Goal: Task Accomplishment & Management: Use online tool/utility

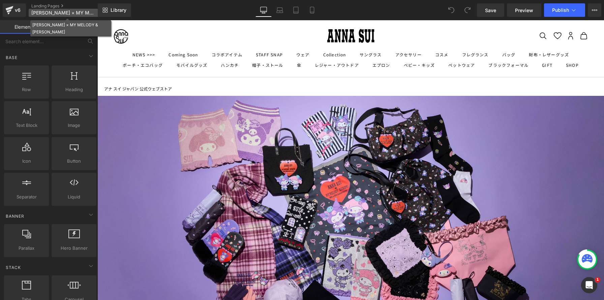
click at [53, 12] on span "[PERSON_NAME] × MY MELODY & [PERSON_NAME]" at bounding box center [63, 12] width 65 height 5
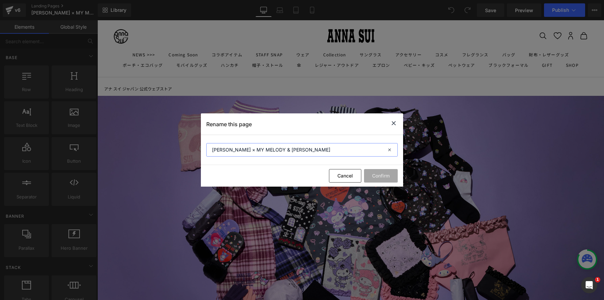
drag, startPoint x: 303, startPoint y: 151, endPoint x: 167, endPoint y: 139, distance: 136.1
click at [167, 139] on div "Rename this page [PERSON_NAME] × MY MELODY & [PERSON_NAME] Cancel Confirm" at bounding box center [302, 150] width 604 height 300
drag, startPoint x: 397, startPoint y: 120, endPoint x: 298, endPoint y: 102, distance: 100.5
click at [397, 120] on icon at bounding box center [394, 123] width 8 height 8
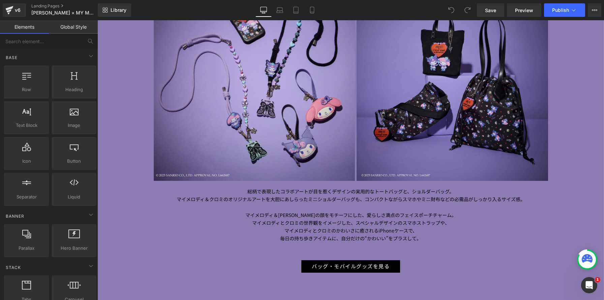
scroll to position [1159, 0]
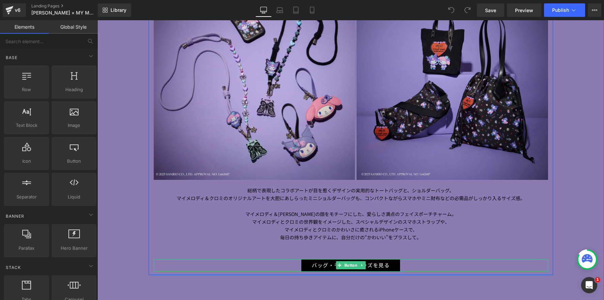
click at [290, 262] on div "バッグ・モバイルグッズを見る" at bounding box center [351, 265] width 395 height 12
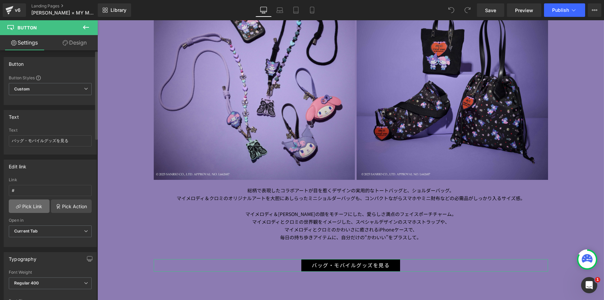
click at [22, 204] on link "Pick Link" at bounding box center [29, 205] width 41 height 13
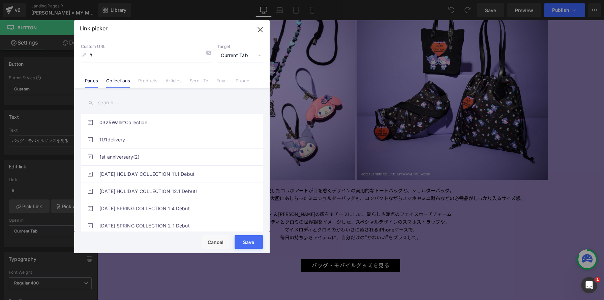
click at [119, 81] on link "Collections" at bounding box center [118, 83] width 24 height 10
click at [115, 101] on input "text" at bounding box center [172, 102] width 182 height 15
paste input "[PERSON_NAME] × MY MELODY & [PERSON_NAME]"
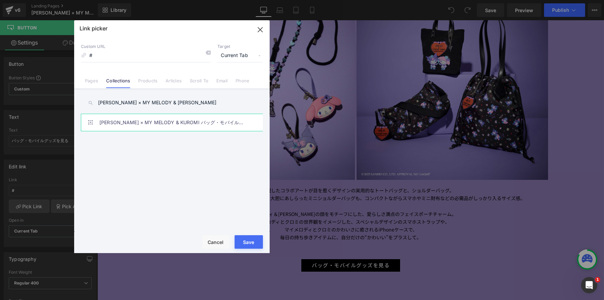
type input "[PERSON_NAME] × MY MELODY & [PERSON_NAME]"
click at [151, 123] on link "[PERSON_NAME] × MY MELODY & KUROMI バッグ・モバイルグッズ" at bounding box center [173, 122] width 148 height 17
click at [233, 53] on span "Current Tab" at bounding box center [241, 55] width 46 height 13
click at [235, 82] on li "New Tab" at bounding box center [240, 80] width 52 height 12
click at [255, 240] on button "Save" at bounding box center [249, 241] width 28 height 13
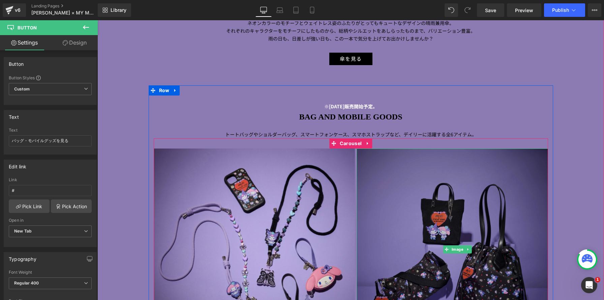
scroll to position [962, 0]
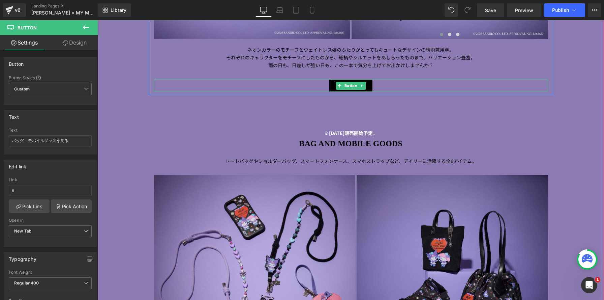
click at [311, 86] on div "傘を見る" at bounding box center [351, 85] width 395 height 12
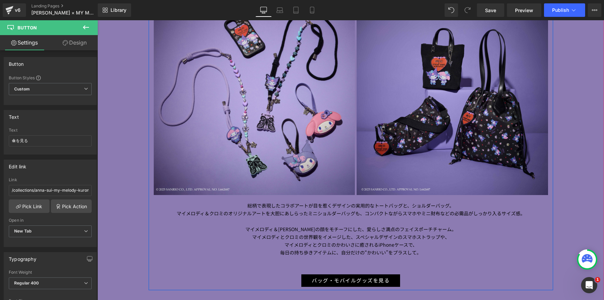
scroll to position [1219, 0]
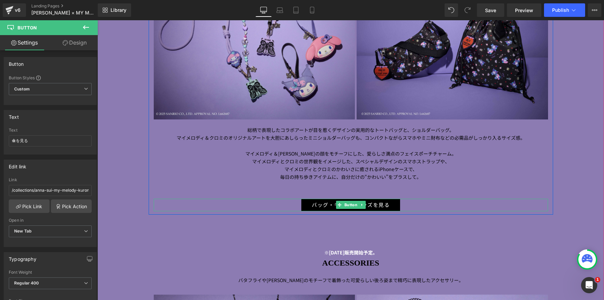
click at [292, 205] on div "バッグ・モバイルグッズを見る" at bounding box center [351, 205] width 395 height 12
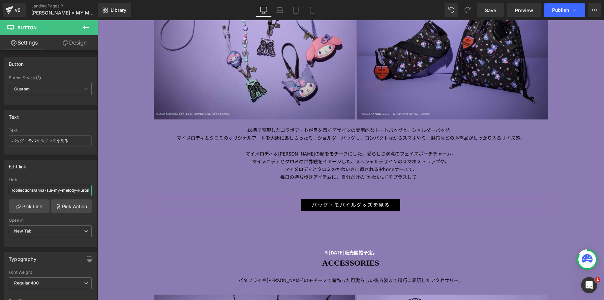
scroll to position [0, 48]
drag, startPoint x: 167, startPoint y: 210, endPoint x: 99, endPoint y: 192, distance: 70.0
drag, startPoint x: 311, startPoint y: 12, endPoint x: 75, endPoint y: 132, distance: 264.9
click at [311, 12] on icon at bounding box center [312, 12] width 4 height 0
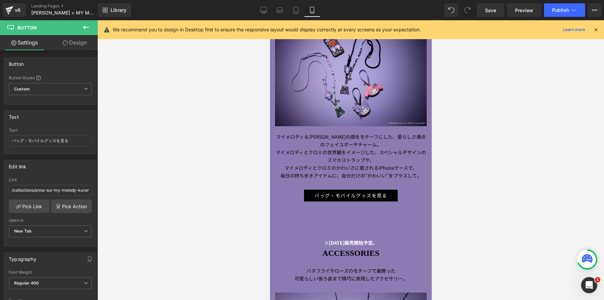
scroll to position [1010, 0]
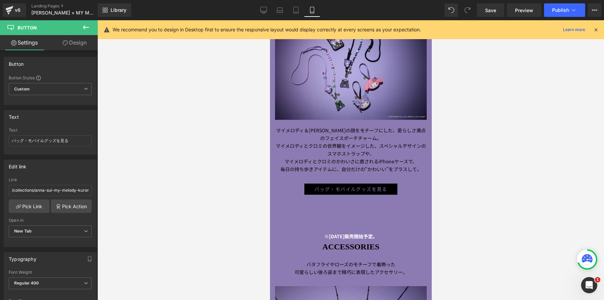
click at [310, 194] on div "バッグ・モバイルグッズを見る Button" at bounding box center [351, 189] width 152 height 12
click at [32, 208] on link "Pick Link" at bounding box center [29, 205] width 41 height 13
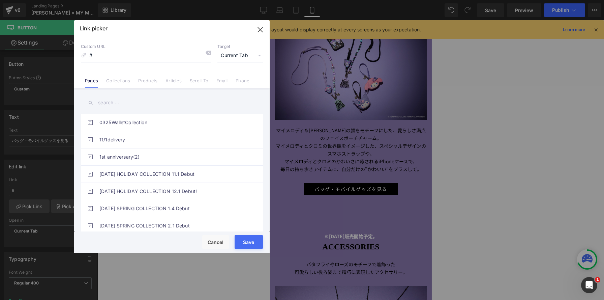
click at [123, 82] on link "Collections" at bounding box center [118, 83] width 24 height 10
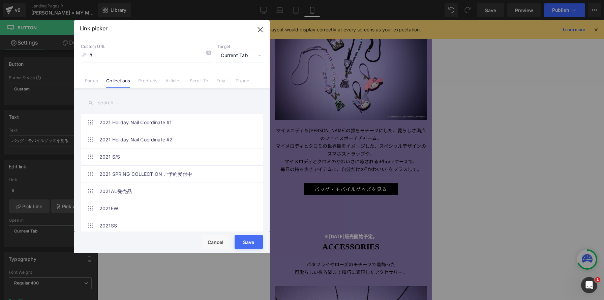
click at [123, 102] on input "text" at bounding box center [172, 102] width 182 height 15
paste input "[PERSON_NAME] × MY MELODY & [PERSON_NAME]"
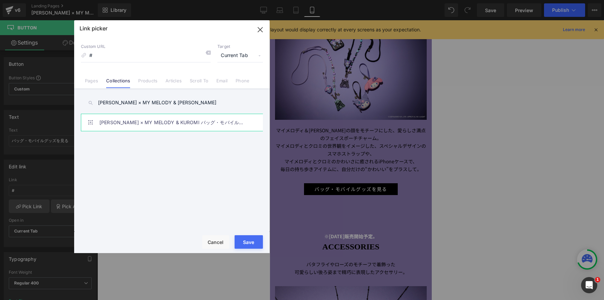
type input "[PERSON_NAME] × MY MELODY & [PERSON_NAME]"
click at [141, 126] on link "[PERSON_NAME] × MY MELODY & KUROMI バッグ・モバイルグッズ" at bounding box center [173, 122] width 148 height 17
click at [251, 242] on button "Save" at bounding box center [249, 241] width 28 height 13
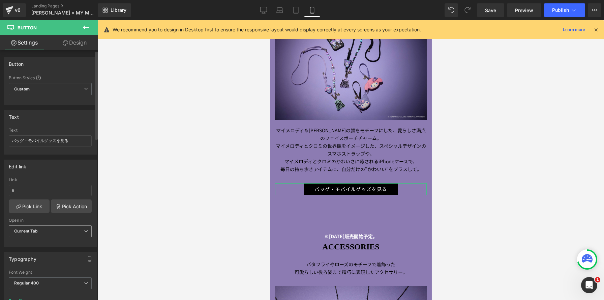
click at [26, 234] on span "Current Tab" at bounding box center [50, 231] width 83 height 12
click at [32, 249] on li "New Tab" at bounding box center [49, 253] width 80 height 10
click at [491, 10] on span "Save" at bounding box center [490, 10] width 11 height 7
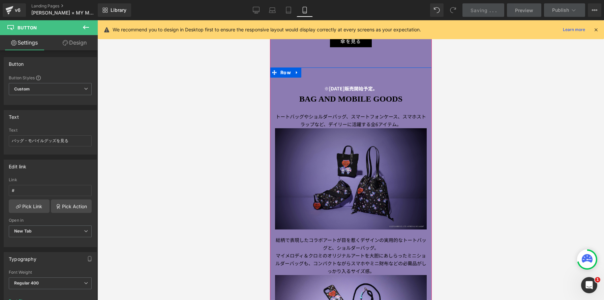
scroll to position [717, 0]
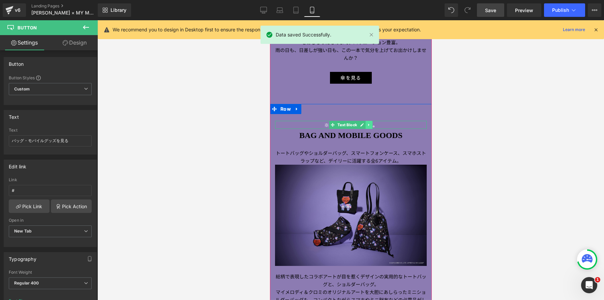
click at [370, 125] on icon at bounding box center [369, 125] width 4 height 4
click at [372, 126] on icon at bounding box center [373, 125] width 4 height 4
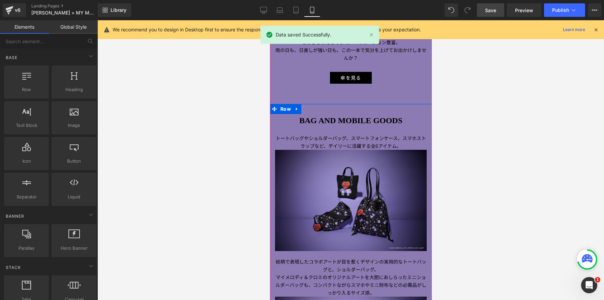
scroll to position [2242, 162]
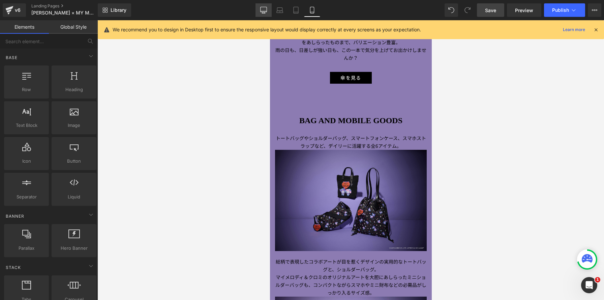
click at [264, 8] on icon at bounding box center [263, 10] width 7 height 7
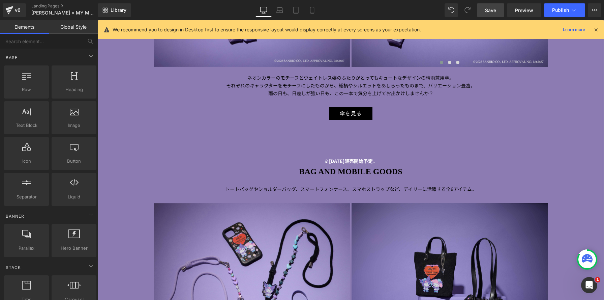
scroll to position [979, 0]
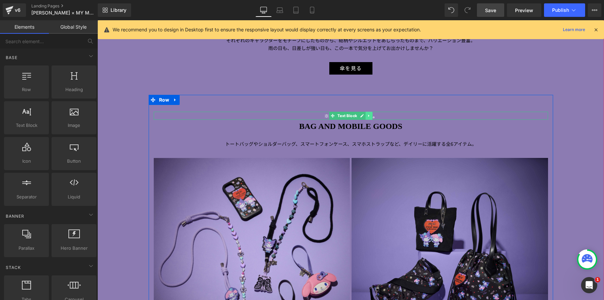
click at [370, 117] on icon at bounding box center [369, 116] width 4 height 4
click at [372, 115] on icon at bounding box center [373, 116] width 4 height 4
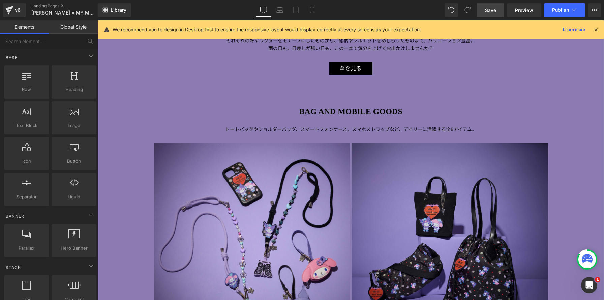
scroll to position [3623, 507]
click at [488, 11] on span "Save" at bounding box center [490, 10] width 11 height 7
click at [571, 8] on icon at bounding box center [574, 10] width 7 height 7
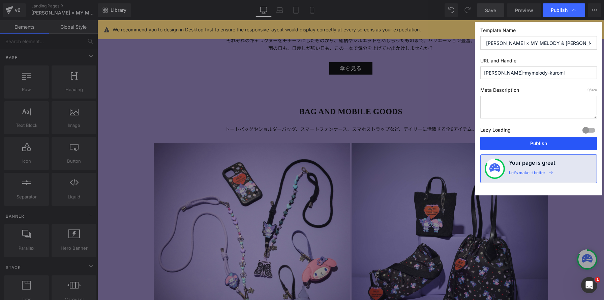
click at [537, 142] on button "Publish" at bounding box center [539, 143] width 117 height 13
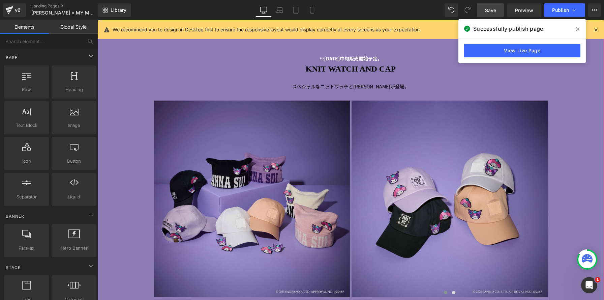
scroll to position [2428, 0]
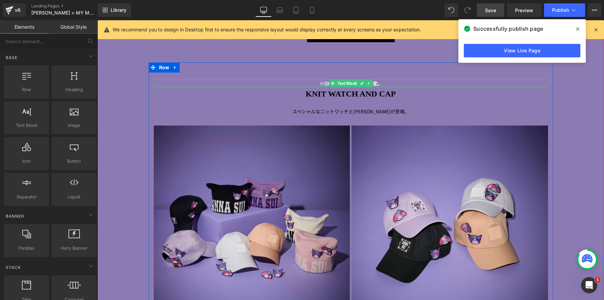
click at [253, 85] on p "※[DATE]中旬販売開始予定。" at bounding box center [351, 84] width 395 height 8
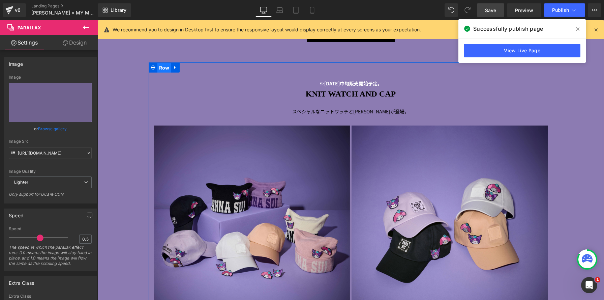
click at [165, 68] on span "Row" at bounding box center [165, 68] width 14 height 10
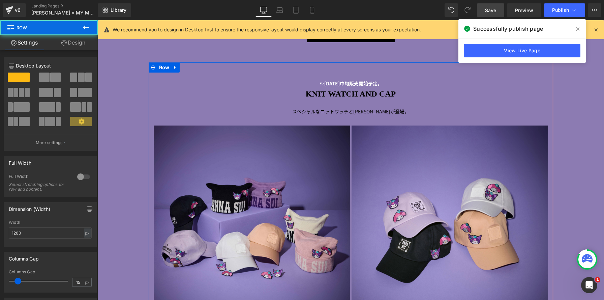
click at [81, 44] on link "Design" at bounding box center [73, 42] width 49 height 15
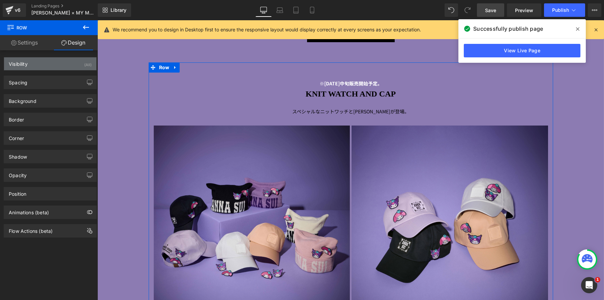
click at [84, 70] on div "Visibility (All)" at bounding box center [50, 63] width 92 height 13
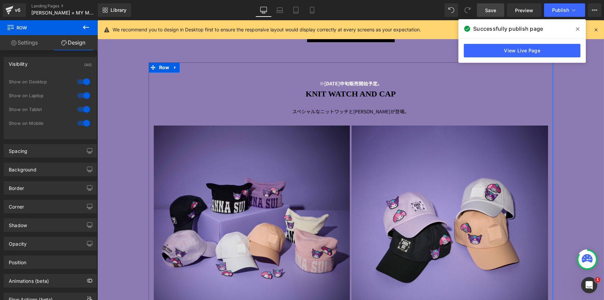
click at [81, 120] on div at bounding box center [84, 123] width 16 height 11
click at [88, 96] on div at bounding box center [84, 95] width 16 height 11
click at [86, 80] on div at bounding box center [84, 81] width 16 height 11
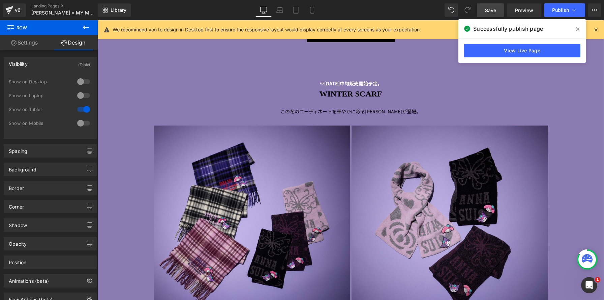
scroll to position [3, 3]
click at [167, 71] on span "Row" at bounding box center [165, 67] width 14 height 10
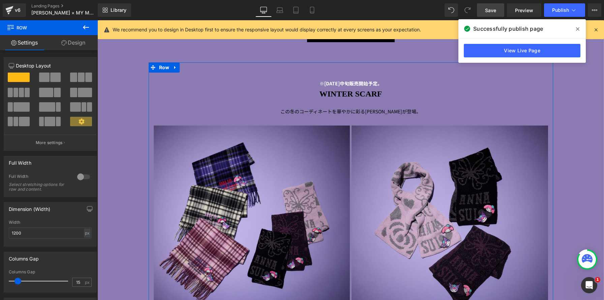
click at [92, 50] on link "Design" at bounding box center [73, 42] width 49 height 15
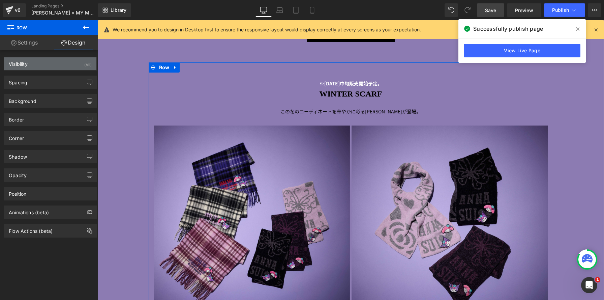
click at [85, 63] on div "(All)" at bounding box center [87, 62] width 7 height 11
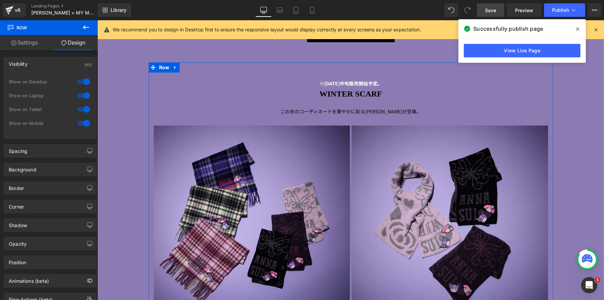
drag, startPoint x: 82, startPoint y: 82, endPoint x: 84, endPoint y: 95, distance: 12.6
click at [82, 82] on div at bounding box center [84, 81] width 16 height 11
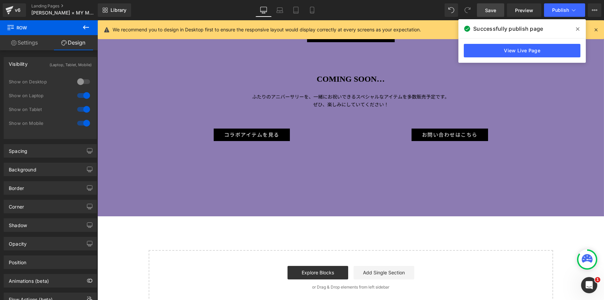
click at [83, 93] on div at bounding box center [84, 95] width 16 height 11
click at [81, 125] on div at bounding box center [84, 123] width 16 height 11
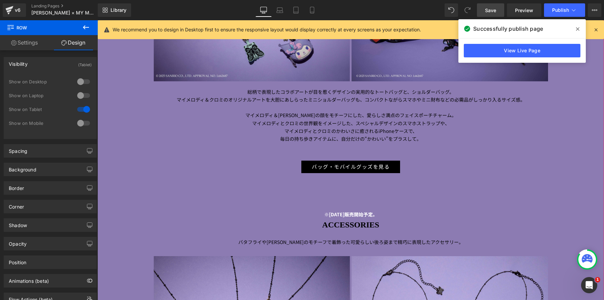
scroll to position [1178, 0]
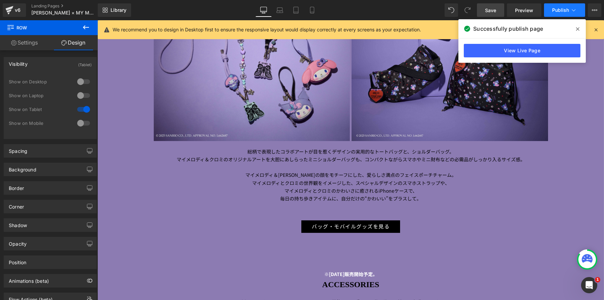
click at [563, 9] on span "Publish" at bounding box center [560, 9] width 17 height 5
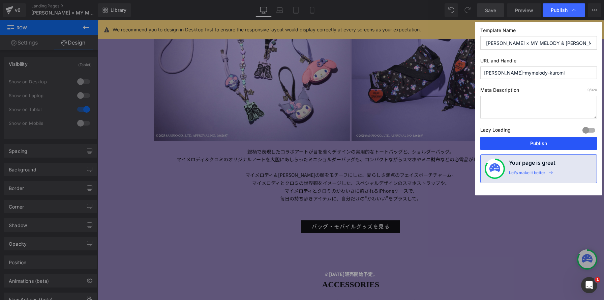
click at [540, 140] on button "Publish" at bounding box center [539, 143] width 117 height 13
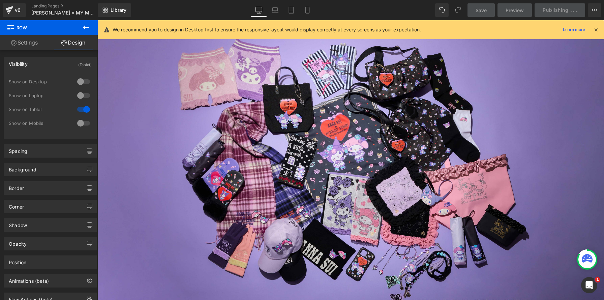
scroll to position [46, 0]
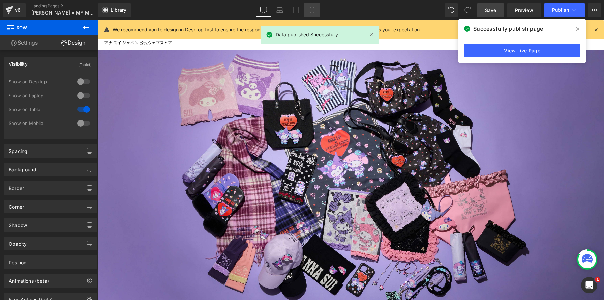
click at [310, 12] on icon at bounding box center [312, 10] width 7 height 7
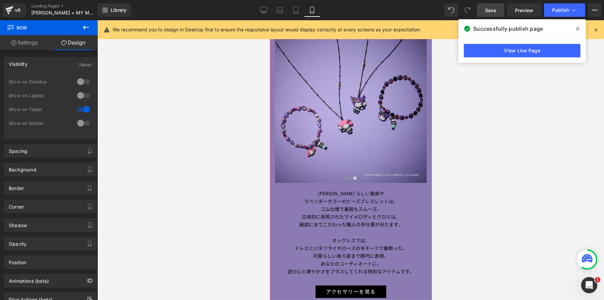
scroll to position [1236, 0]
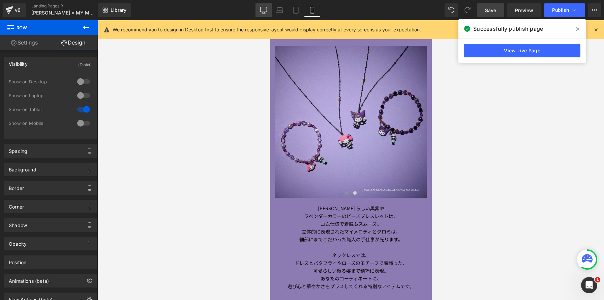
drag, startPoint x: 263, startPoint y: 9, endPoint x: 284, endPoint y: 191, distance: 183.3
click at [263, 9] on icon at bounding box center [263, 10] width 7 height 7
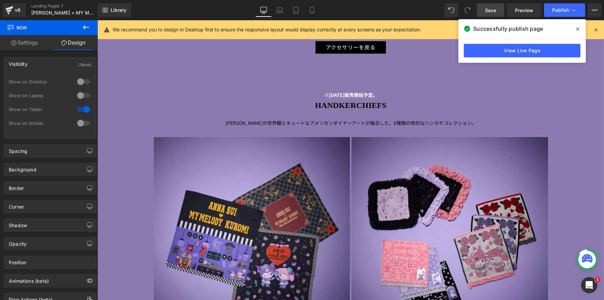
scroll to position [1706, 0]
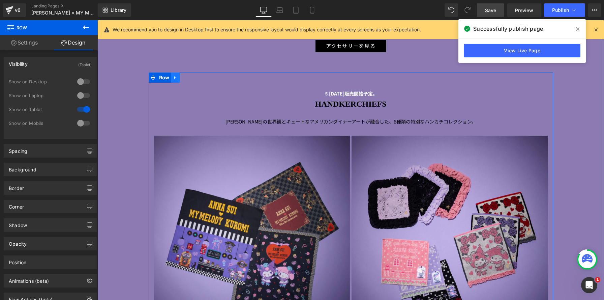
click at [175, 78] on icon at bounding box center [174, 77] width 1 height 3
click at [183, 79] on icon at bounding box center [184, 77] width 5 height 5
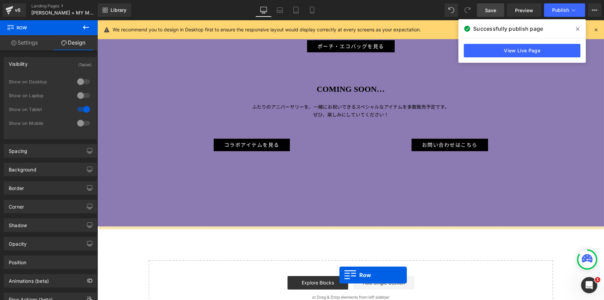
scroll to position [2465, 0]
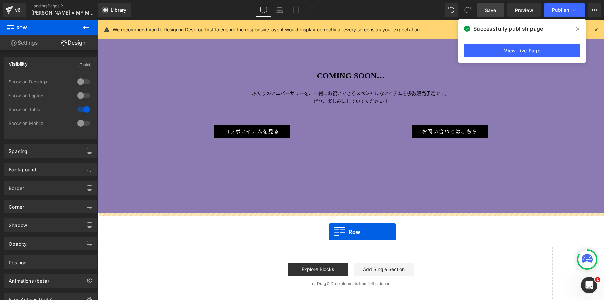
drag, startPoint x: 152, startPoint y: 51, endPoint x: 329, endPoint y: 231, distance: 251.9
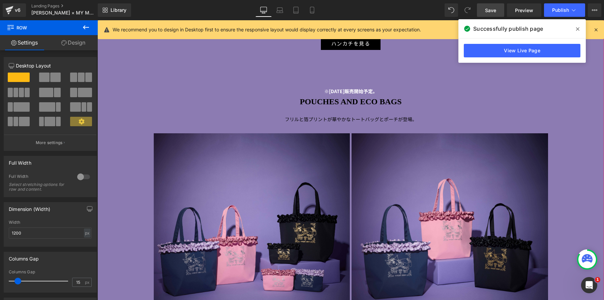
scroll to position [2026, 0]
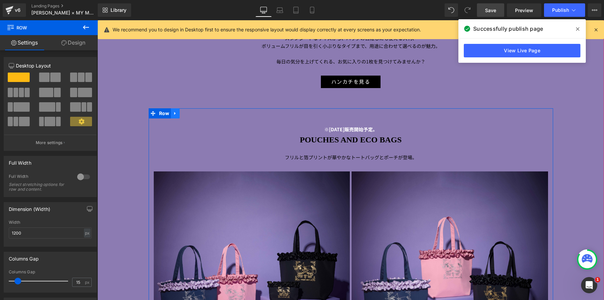
click at [176, 115] on icon at bounding box center [175, 113] width 5 height 5
click at [184, 114] on icon at bounding box center [184, 113] width 5 height 5
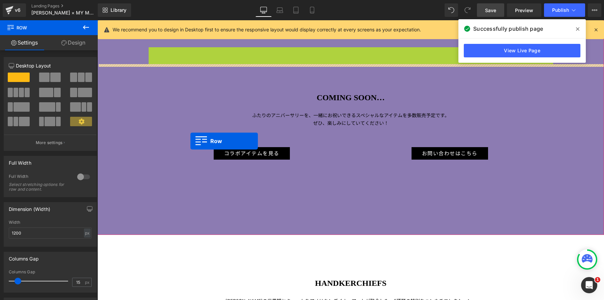
scroll to position [0, 0]
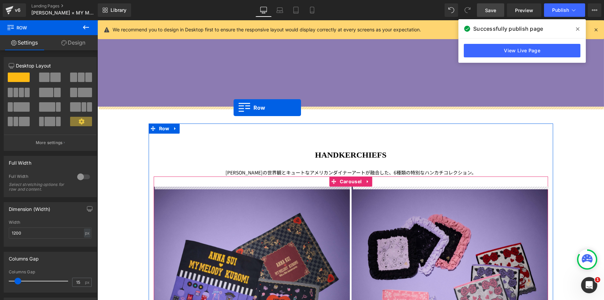
drag, startPoint x: 169, startPoint y: 88, endPoint x: 234, endPoint y: 107, distance: 67.5
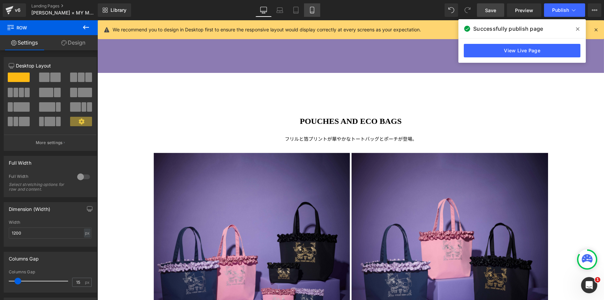
click at [309, 11] on link "Mobile" at bounding box center [312, 9] width 16 height 13
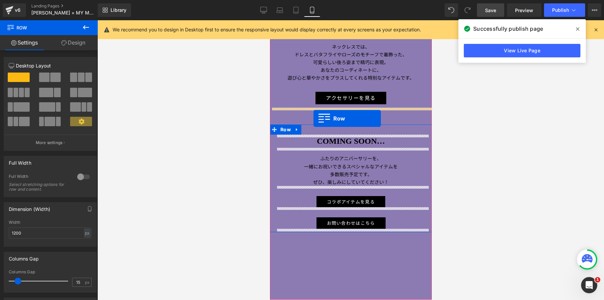
drag, startPoint x: 273, startPoint y: 103, endPoint x: 313, endPoint y: 118, distance: 43.3
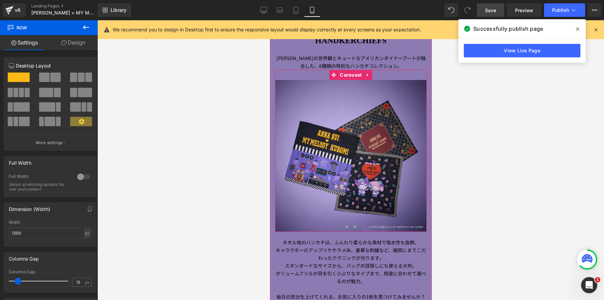
click at [356, 225] on button at bounding box center [355, 226] width 8 height 7
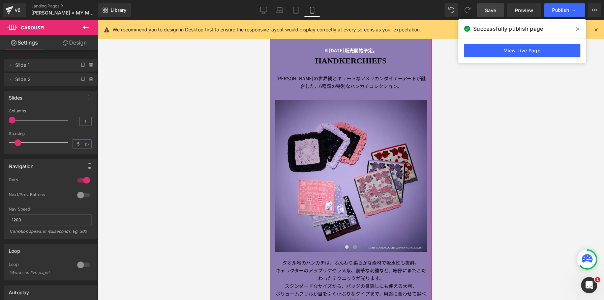
click at [359, 172] on div "Image" at bounding box center [351, 176] width 152 height 152
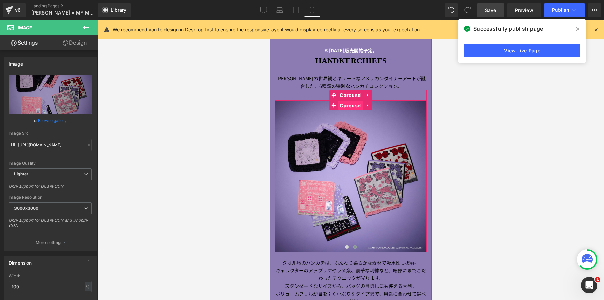
click at [352, 105] on span "Carousel" at bounding box center [350, 106] width 25 height 10
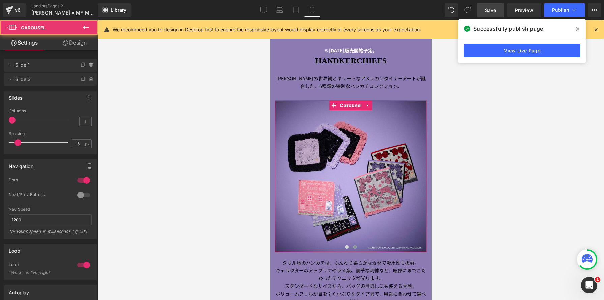
click at [82, 193] on div at bounding box center [84, 195] width 16 height 11
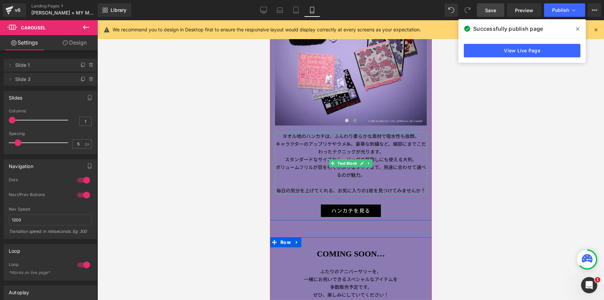
click at [409, 171] on p "ボリュームフリルが目を引く小ぶりなタイプまで、用途に合わせて選べるのが魅力。" at bounding box center [351, 171] width 152 height 16
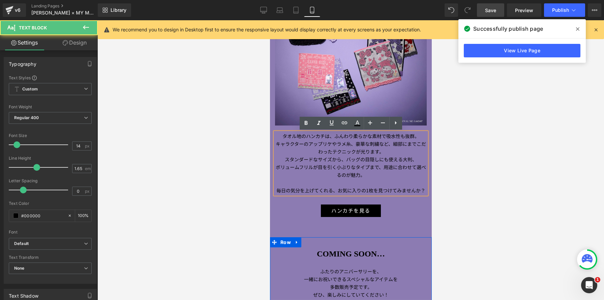
click at [382, 167] on p "ボリュームフリルが目を引く小ぶりなタイプまで、用途に合わせて選べるのが魅力。" at bounding box center [351, 171] width 152 height 16
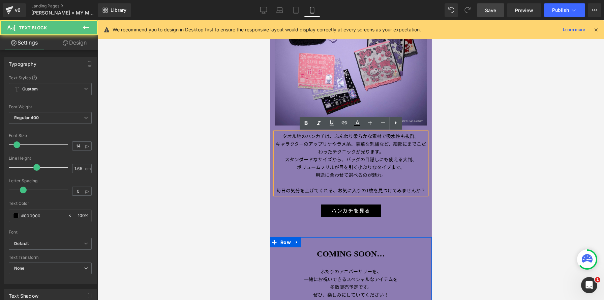
click at [345, 160] on p "スタンダードなサイズから、バッグの目隠しにも使える大判、" at bounding box center [351, 159] width 152 height 8
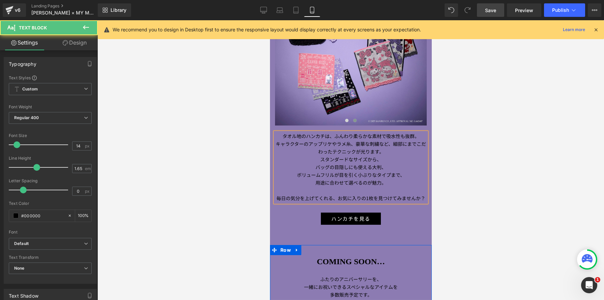
click at [356, 144] on p "キャラクターのアップリケやラメ糸、豪華な刺繍など、細部にまでこだわったテクニックが光ります。" at bounding box center [351, 148] width 152 height 16
click at [319, 151] on p "豪華な刺繍など、細部にまでこだわったテクニックが光ります。" at bounding box center [351, 152] width 152 height 8
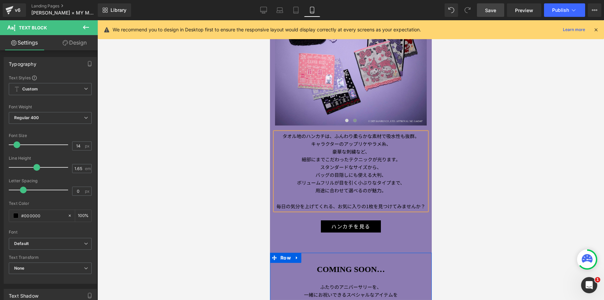
click at [335, 136] on p "タオル地のハンカチは、ふんわり柔らかな素材で吸水性も抜群。" at bounding box center [351, 136] width 152 height 8
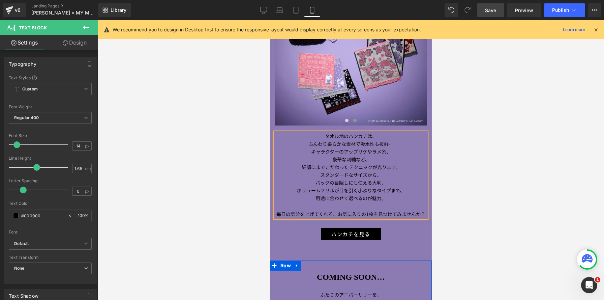
click at [335, 213] on p "毎日の気分を上げてくれる、お気に入りの1枚を見つけてみませんか？" at bounding box center [351, 214] width 152 height 8
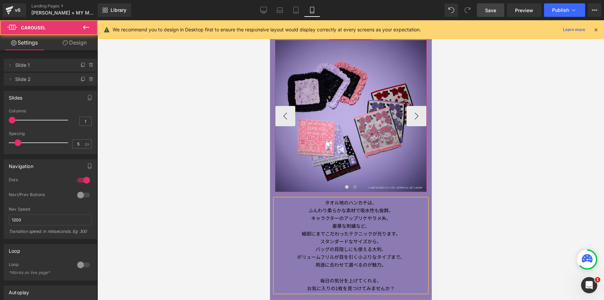
click at [355, 187] on span at bounding box center [354, 186] width 3 height 3
click at [354, 187] on span at bounding box center [354, 186] width 3 height 3
click at [348, 187] on button at bounding box center [347, 186] width 8 height 7
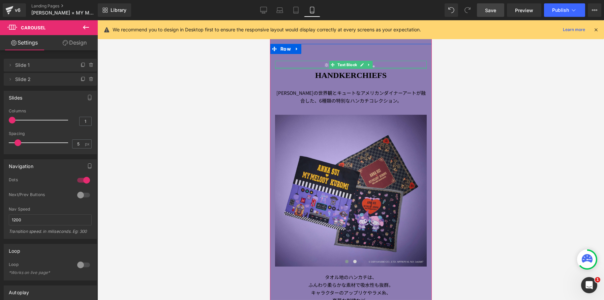
click at [309, 65] on p "※[DATE]販売開始予定。" at bounding box center [351, 65] width 152 height 8
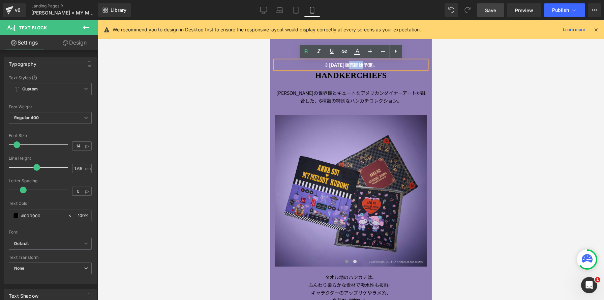
drag, startPoint x: 355, startPoint y: 64, endPoint x: 345, endPoint y: 64, distance: 10.5
click at [345, 64] on strong "※[DATE]販売開始予定。" at bounding box center [350, 64] width 53 height 7
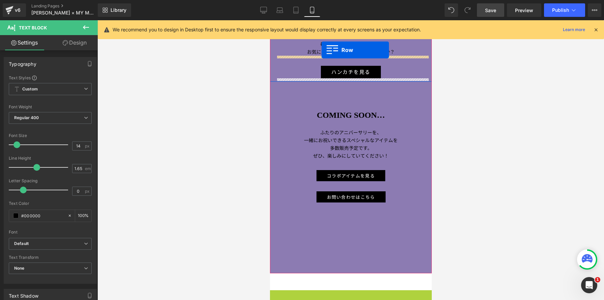
scroll to position [1816, 0]
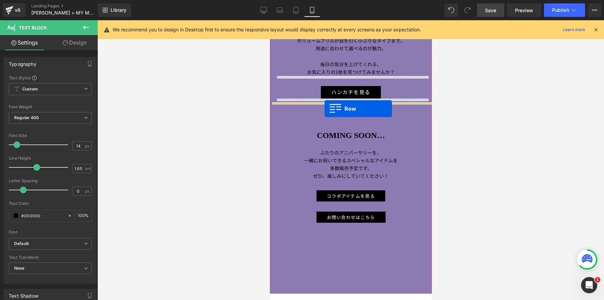
drag, startPoint x: 272, startPoint y: 94, endPoint x: 324, endPoint y: 109, distance: 54.7
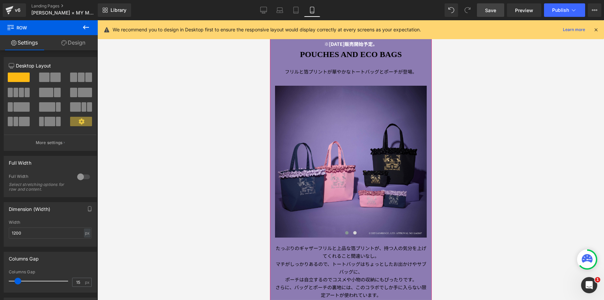
scroll to position [1893, 0]
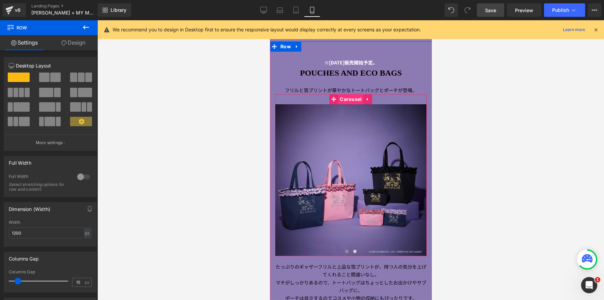
click at [349, 101] on span "Carousel" at bounding box center [350, 99] width 25 height 10
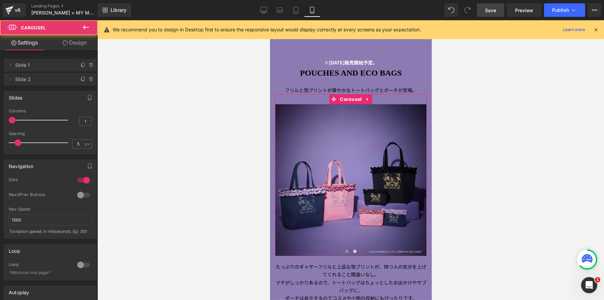
click at [85, 194] on div at bounding box center [84, 195] width 16 height 11
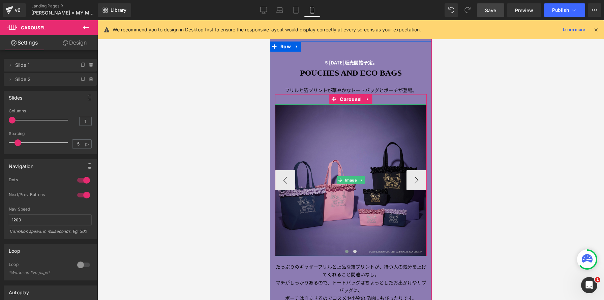
scroll to position [3, 3]
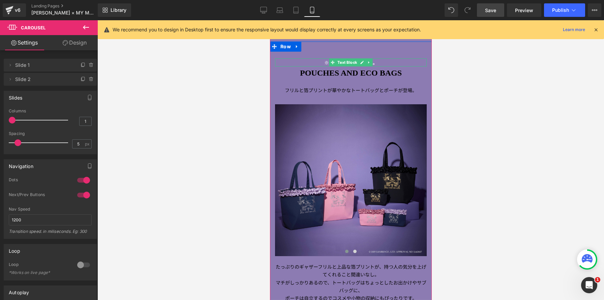
drag, startPoint x: 333, startPoint y: 60, endPoint x: 329, endPoint y: 61, distance: 4.2
click at [333, 60] on span at bounding box center [332, 62] width 7 height 8
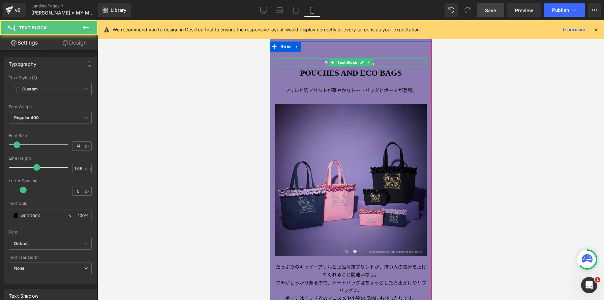
click at [324, 63] on strong "※[DATE]販売開始予定。" at bounding box center [350, 62] width 53 height 7
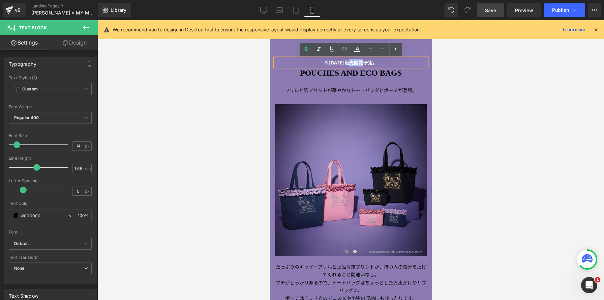
drag, startPoint x: 343, startPoint y: 63, endPoint x: 353, endPoint y: 63, distance: 10.1
click at [353, 63] on strong "※[DATE]販売開始予定。" at bounding box center [350, 62] width 53 height 7
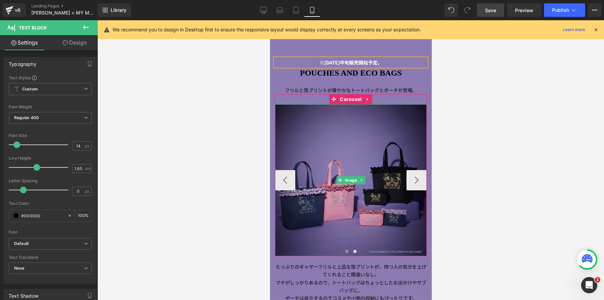
scroll to position [2023, 0]
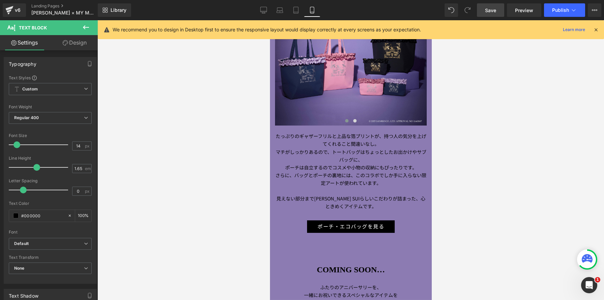
click at [381, 137] on p "たっぷりのギャザーフリルと上品な箔プリントが、持つ人の気分を上げてくれること間違いなし。" at bounding box center [351, 140] width 152 height 16
click at [385, 137] on p "たっぷりのギャザーフリルと上品な箔プリントが、持つ人の気分を上げてくれること間違いなし。" at bounding box center [351, 140] width 152 height 16
click at [333, 152] on p "マチがしっかりあるので、トートバッグはちょっとしたお出かけやサブバッグに、" at bounding box center [351, 156] width 152 height 16
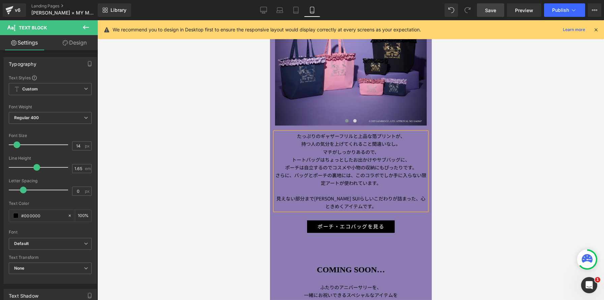
click at [353, 175] on span "さらに、バッグとポーチの裏地には、このコラボでしか手に入らない限定アートが使われています。" at bounding box center [350, 179] width 151 height 15
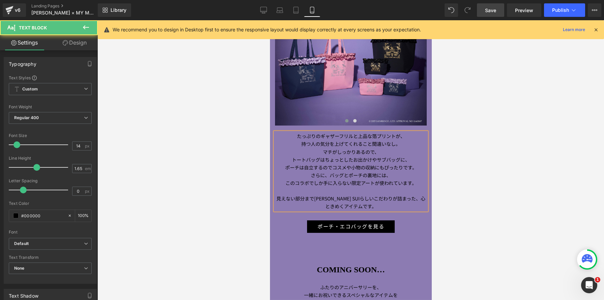
click at [397, 199] on p "見えない部分まで[PERSON_NAME] SUIらしいこだわりが詰まった、心ときめくアイテムです。" at bounding box center [351, 203] width 152 height 16
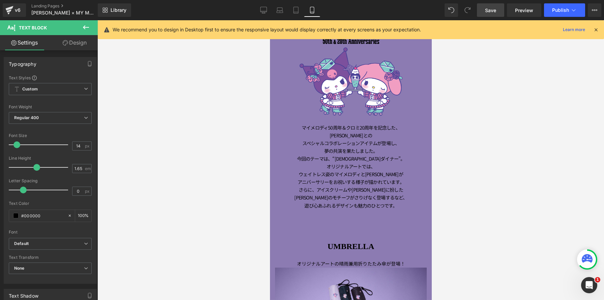
scroll to position [209, 0]
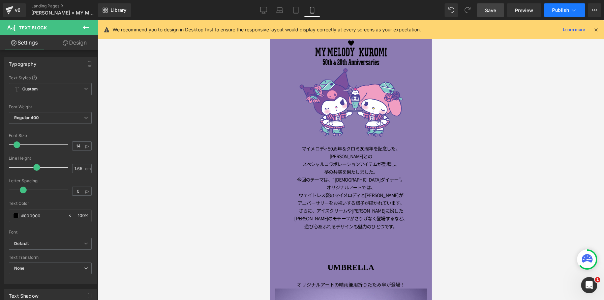
click at [563, 12] on span "Publish" at bounding box center [560, 9] width 17 height 5
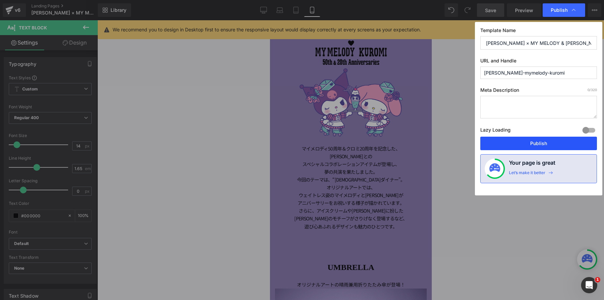
click at [518, 144] on button "Publish" at bounding box center [539, 143] width 117 height 13
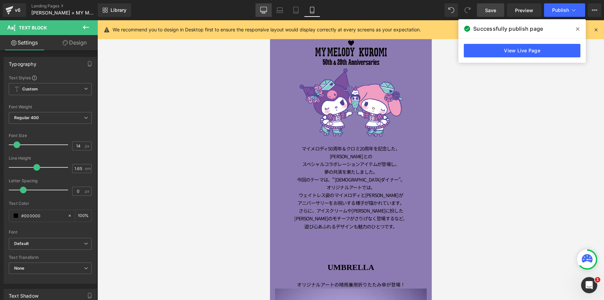
drag, startPoint x: 260, startPoint y: 7, endPoint x: 206, endPoint y: 68, distance: 81.3
click at [260, 7] on link "Desktop" at bounding box center [264, 9] width 16 height 13
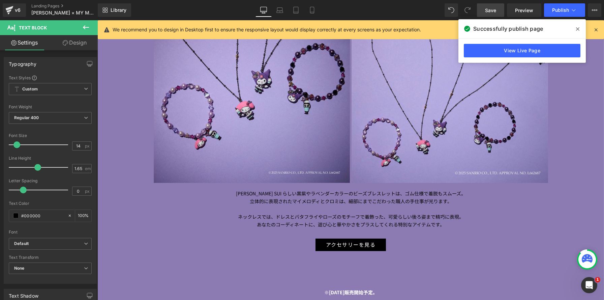
scroll to position [1702, 0]
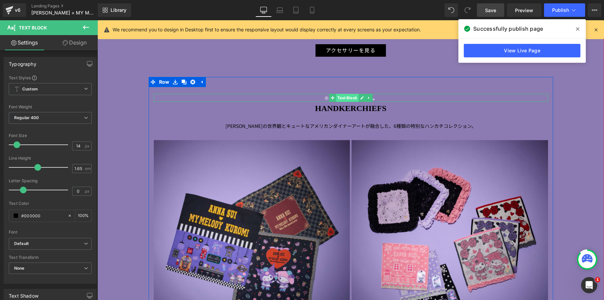
click at [352, 100] on span "Text Block" at bounding box center [347, 98] width 22 height 8
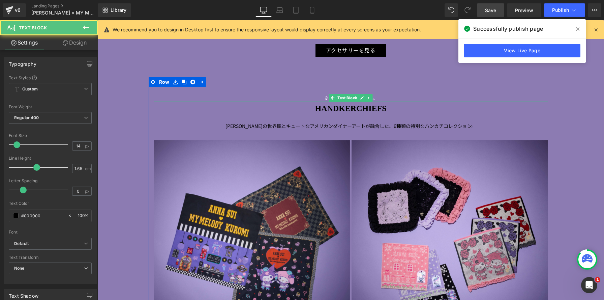
click at [378, 98] on strong "※[DATE]販売開始予定。" at bounding box center [350, 97] width 53 height 7
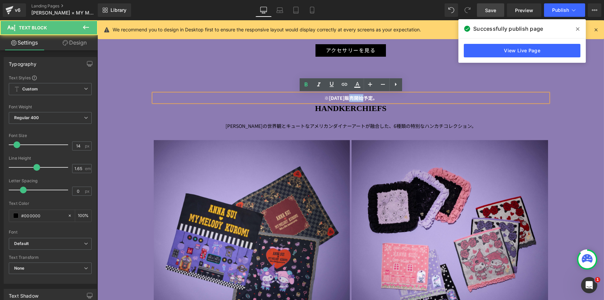
drag, startPoint x: 356, startPoint y: 98, endPoint x: 344, endPoint y: 97, distance: 11.8
click at [344, 97] on strong "※[DATE]販売開始予定。" at bounding box center [350, 97] width 53 height 7
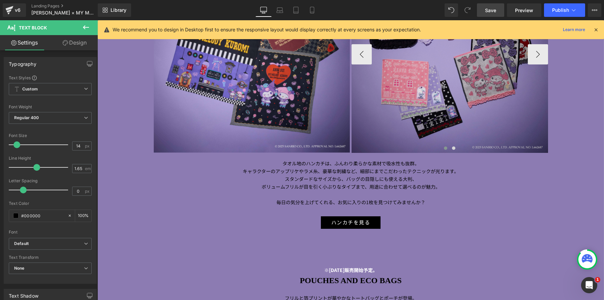
scroll to position [1897, 0]
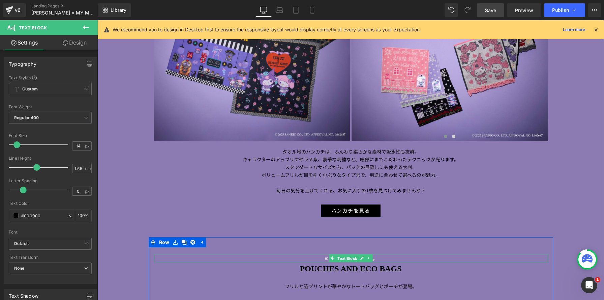
drag, startPoint x: 352, startPoint y: 258, endPoint x: 377, endPoint y: 260, distance: 25.1
click at [352, 258] on span "Text Block" at bounding box center [347, 258] width 22 height 8
click at [378, 258] on strong "※[DATE]販売開始予定。" at bounding box center [350, 258] width 53 height 7
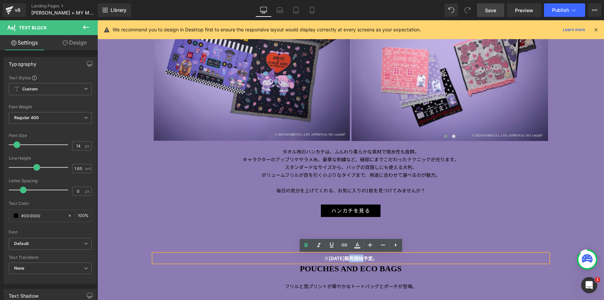
drag, startPoint x: 355, startPoint y: 258, endPoint x: 361, endPoint y: 262, distance: 7.6
click at [344, 258] on strong "※[DATE]販売開始予定。" at bounding box center [350, 258] width 53 height 7
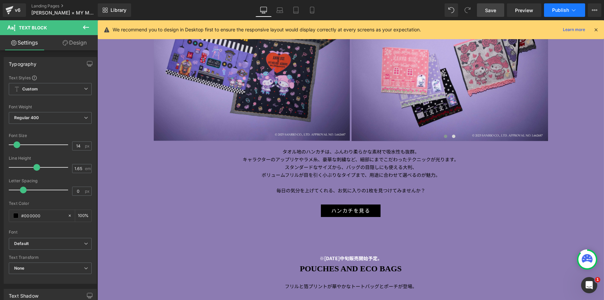
click at [566, 13] on button "Publish" at bounding box center [564, 9] width 41 height 13
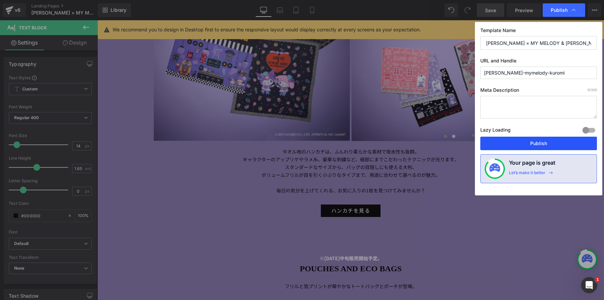
click at [548, 146] on button "Publish" at bounding box center [539, 143] width 117 height 13
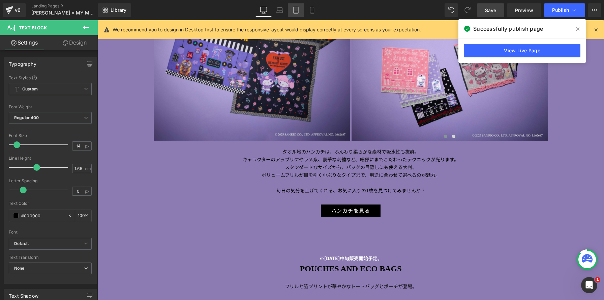
click at [297, 11] on icon at bounding box center [296, 10] width 7 height 7
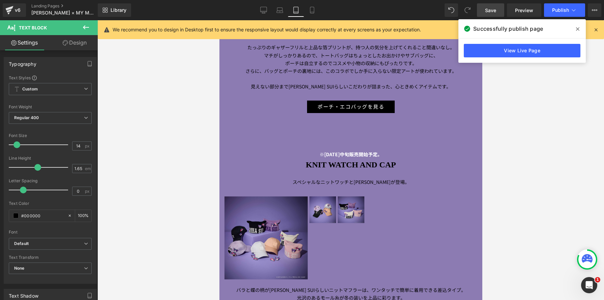
scroll to position [1608, 0]
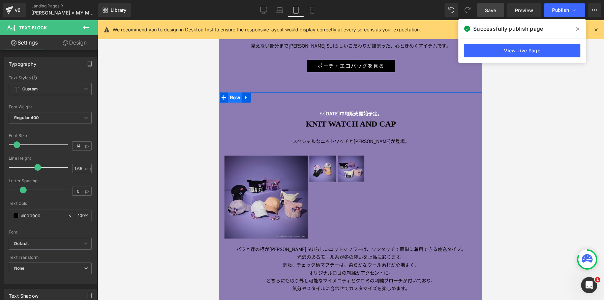
click at [236, 92] on span "Row" at bounding box center [235, 97] width 14 height 10
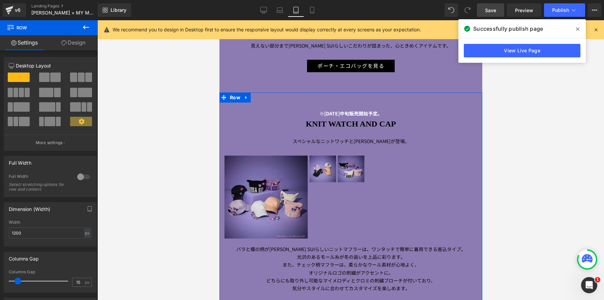
click at [74, 42] on link "Design" at bounding box center [73, 42] width 49 height 15
